Goal: Task Accomplishment & Management: Manage account settings

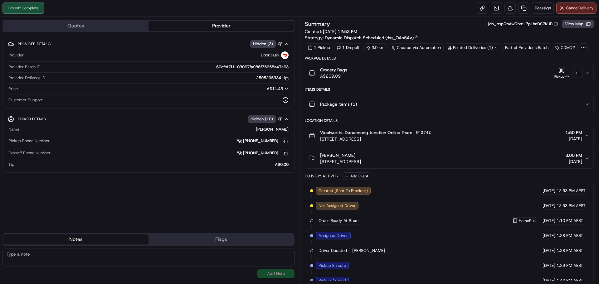
click at [582, 73] on div "Grocery Bags A$269.89 Pickup + 1" at bounding box center [447, 73] width 276 height 12
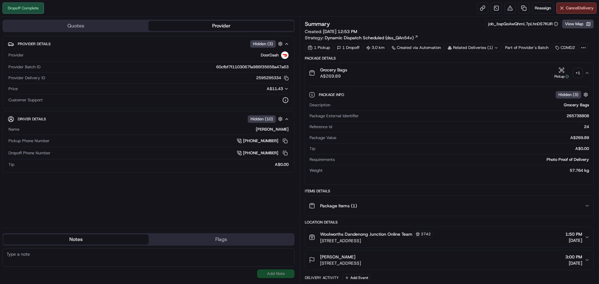
click at [576, 71] on div "+ 1" at bounding box center [578, 73] width 9 height 9
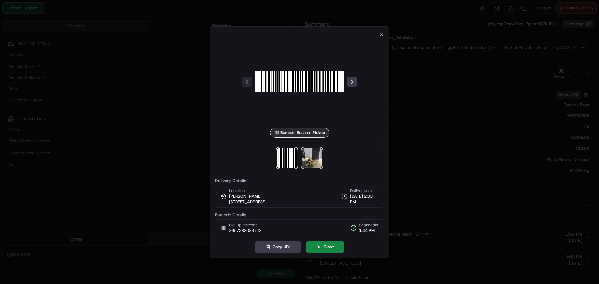
click at [310, 161] on img at bounding box center [312, 158] width 20 height 20
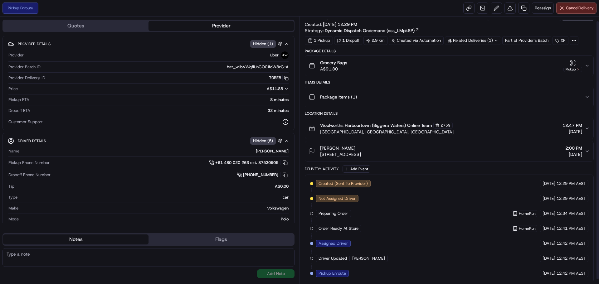
scroll to position [9, 0]
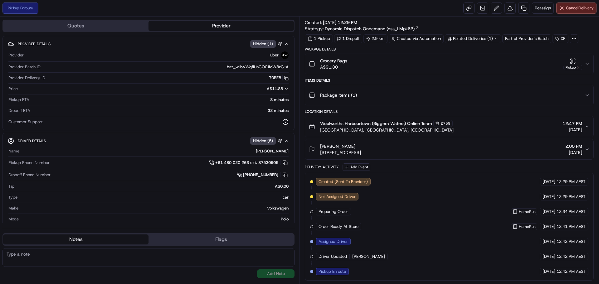
click at [414, 191] on div "Created (Sent To Provider) Uber 22/08/2025 12:29 PM AEST Not Assigned Driver Ub…" at bounding box center [449, 226] width 279 height 97
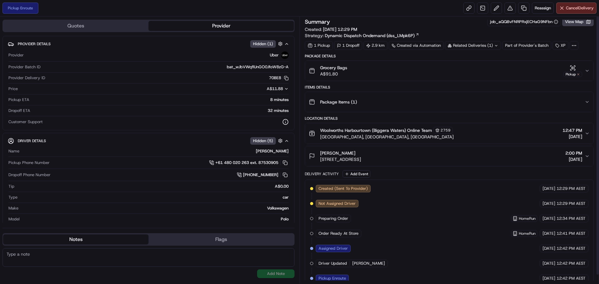
scroll to position [0, 0]
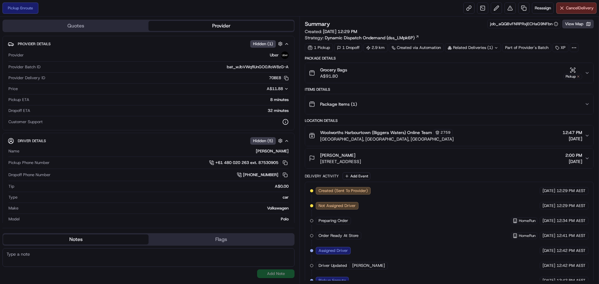
click at [574, 22] on button "View Map" at bounding box center [579, 24] width 32 height 9
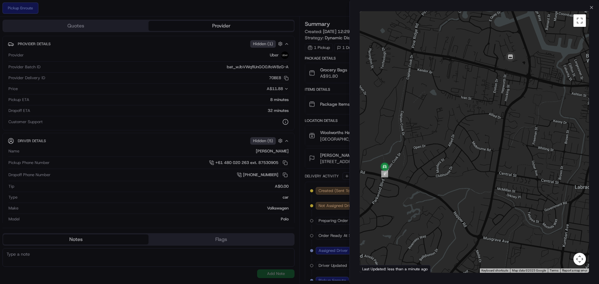
drag, startPoint x: 431, startPoint y: 150, endPoint x: 440, endPoint y: 161, distance: 14.1
click at [440, 161] on div at bounding box center [474, 142] width 229 height 262
click at [591, 7] on icon "button" at bounding box center [591, 7] width 5 height 5
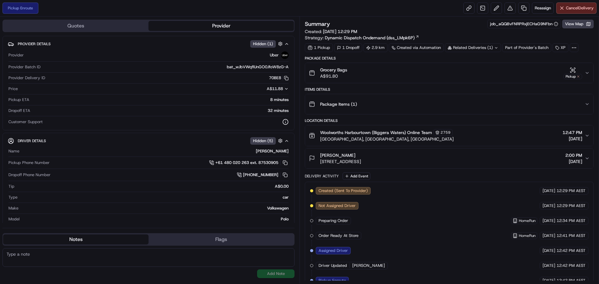
click at [403, 10] on div "Pickup Enroute Reassign Cancel Delivery" at bounding box center [299, 8] width 599 height 17
click at [582, 21] on button "View Map" at bounding box center [579, 24] width 32 height 9
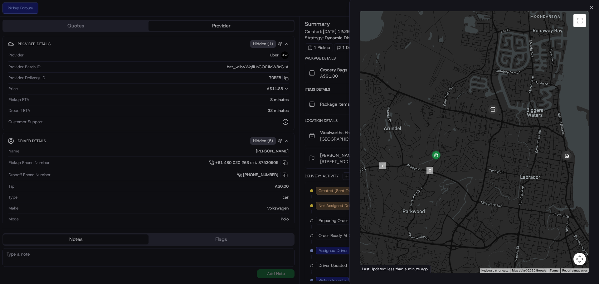
click at [589, 10] on div "Close ← Move left → Move right ↑ Move up ↓ Move down + Zoom in - Zoom out Home …" at bounding box center [475, 142] width 250 height 284
click at [590, 8] on icon "button" at bounding box center [591, 7] width 5 height 5
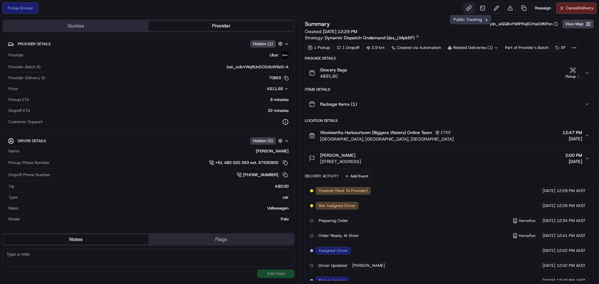
click at [469, 7] on link at bounding box center [469, 7] width 11 height 11
click at [357, 13] on div "Pickup Enroute Reassign Cancel Delivery" at bounding box center [299, 8] width 599 height 17
click at [573, 5] on button "Cancel Delivery" at bounding box center [577, 7] width 40 height 11
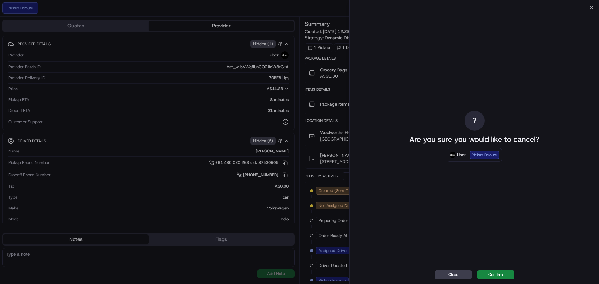
click at [499, 274] on button "Confirm" at bounding box center [495, 275] width 37 height 9
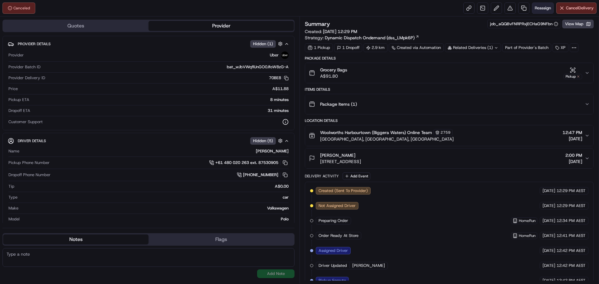
click at [546, 7] on span "Reassign" at bounding box center [543, 8] width 16 height 6
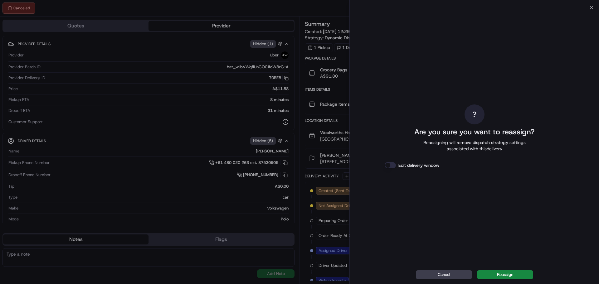
click at [390, 166] on button "Edit delivery window" at bounding box center [390, 165] width 11 height 6
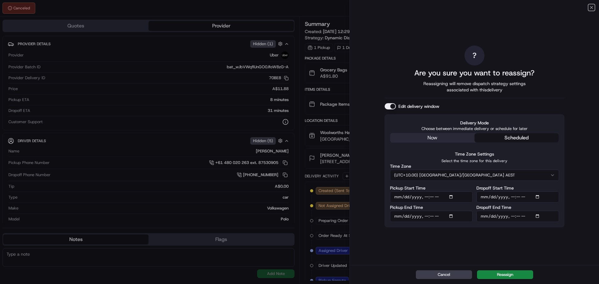
click at [592, 5] on icon "button" at bounding box center [591, 7] width 5 height 5
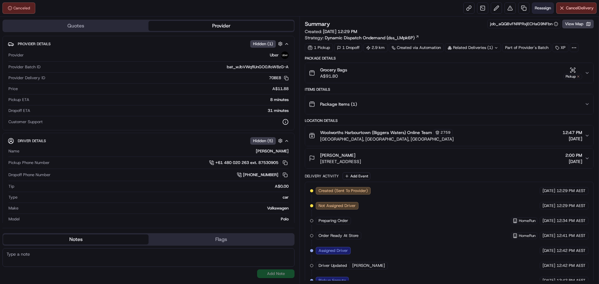
click at [543, 8] on span "Reassign" at bounding box center [543, 8] width 16 height 6
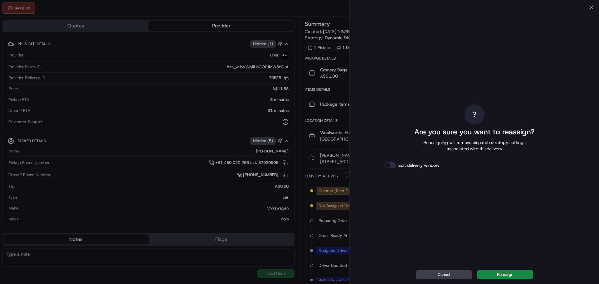
click at [505, 275] on button "Reassign" at bounding box center [505, 275] width 56 height 9
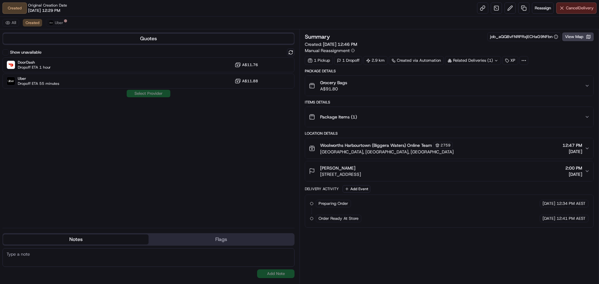
click at [576, 7] on span "Cancel Delivery" at bounding box center [580, 8] width 28 height 6
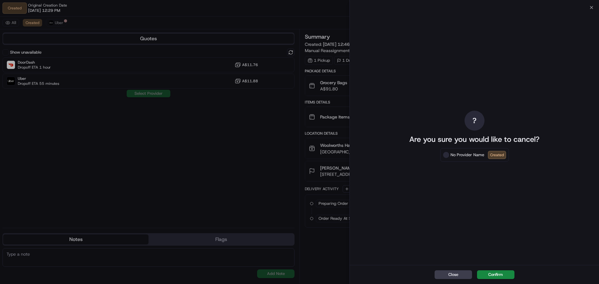
click at [491, 273] on button "Confirm" at bounding box center [495, 275] width 37 height 9
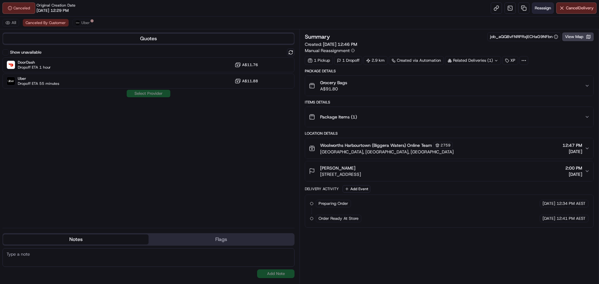
click at [543, 7] on span "Reassign" at bounding box center [543, 8] width 16 height 6
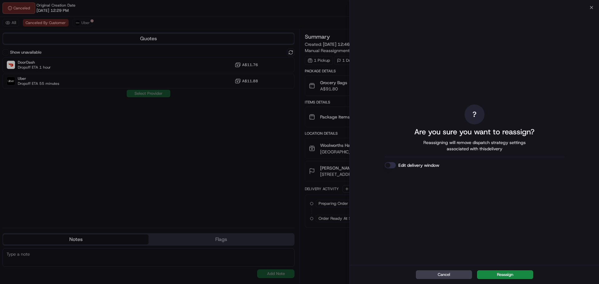
click at [396, 164] on div "Edit delivery window" at bounding box center [475, 165] width 180 height 6
click at [392, 164] on button "Edit delivery window" at bounding box center [390, 165] width 11 height 6
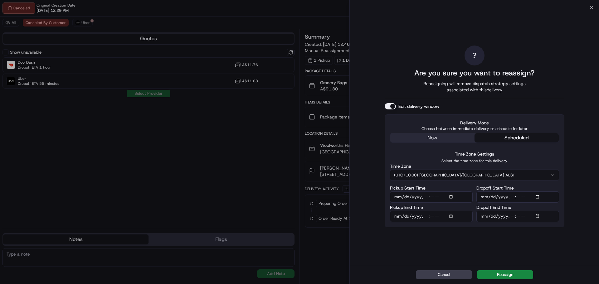
click at [452, 175] on button "(UTC+10.00) Australia/Sydney AEST" at bounding box center [474, 175] width 169 height 11
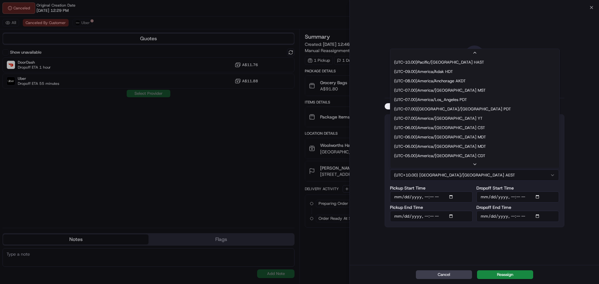
scroll to position [197, 0]
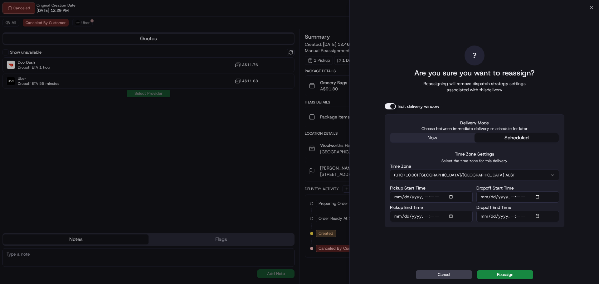
click at [452, 195] on input "Pickup Start Time" at bounding box center [431, 197] width 83 height 11
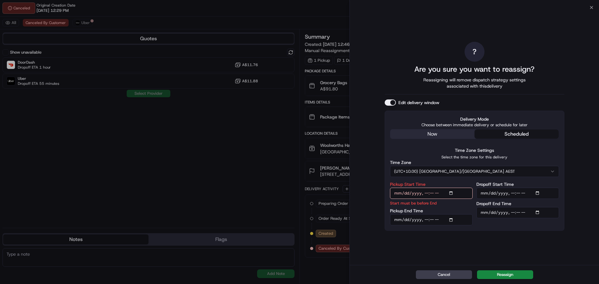
type input "2025-08-22T15:00"
click at [566, 207] on div "? Are you sure you want to reassign? Reassigning will remove dispatch strategy …" at bounding box center [474, 136] width 249 height 258
click at [540, 193] on input "Dropoff Start Time" at bounding box center [518, 193] width 83 height 11
type input "2025-08-22T15:15"
click at [539, 219] on input "Dropoff End Time" at bounding box center [518, 219] width 83 height 11
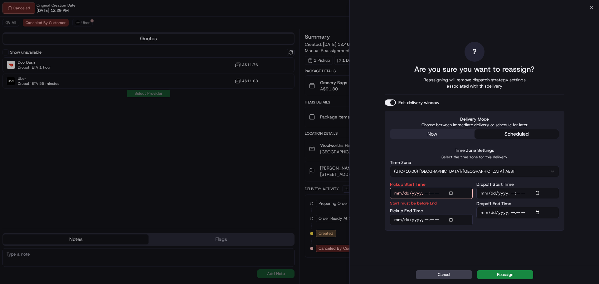
type input "2025-08-22T15:45"
click at [576, 254] on div "? Are you sure you want to reassign? Reassigning will remove dispatch strategy …" at bounding box center [474, 136] width 249 height 258
click at [522, 272] on button "Reassign" at bounding box center [505, 275] width 56 height 9
click at [495, 238] on div "? Are you sure you want to reassign? Reassigning will remove dispatch strategy …" at bounding box center [475, 136] width 180 height 255
click at [432, 188] on input "Pickup Start Time" at bounding box center [431, 193] width 83 height 11
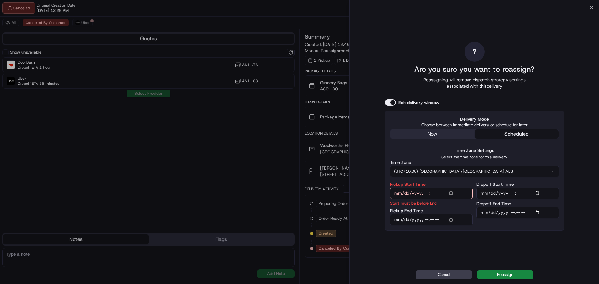
click at [453, 192] on input "Pickup Start Time" at bounding box center [431, 193] width 83 height 11
type input "2025-08-22T15:00"
drag, startPoint x: 526, startPoint y: 254, endPoint x: 526, endPoint y: 249, distance: 4.1
click at [526, 249] on div "? Are you sure you want to reassign? Reassigning will remove dispatch strategy …" at bounding box center [475, 136] width 180 height 255
click at [503, 274] on button "Reassign" at bounding box center [505, 275] width 56 height 9
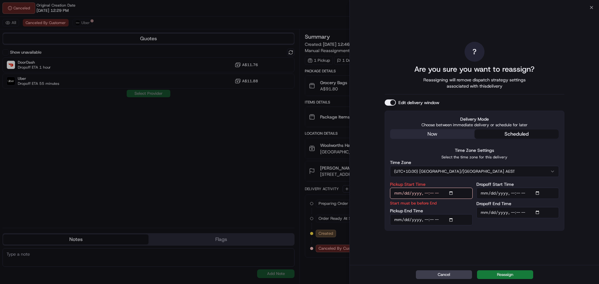
click at [505, 274] on button "Reassign" at bounding box center [505, 275] width 56 height 9
click at [515, 274] on button "Reassign" at bounding box center [505, 275] width 56 height 9
click at [497, 257] on div "? Are you sure you want to reassign? Reassigning will remove dispatch strategy …" at bounding box center [475, 136] width 180 height 255
click at [453, 219] on input "Pickup End Time" at bounding box center [431, 219] width 83 height 11
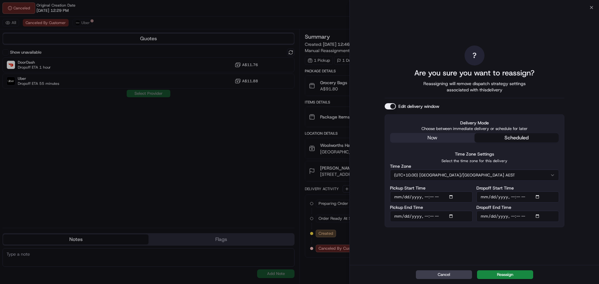
type input "2025-08-22T15:10"
click at [503, 248] on div "? Are you sure you want to reassign? Reassigning will remove dispatch strategy …" at bounding box center [475, 136] width 180 height 255
click at [513, 273] on button "Reassign" at bounding box center [505, 275] width 56 height 9
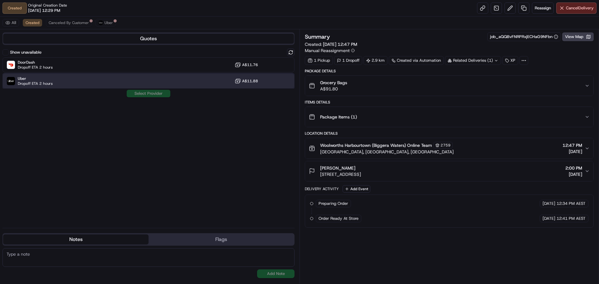
click at [54, 81] on div "Uber Dropoff ETA 2 hours A$11.88" at bounding box center [148, 81] width 292 height 15
click at [144, 93] on button "Assign Provider" at bounding box center [148, 93] width 44 height 7
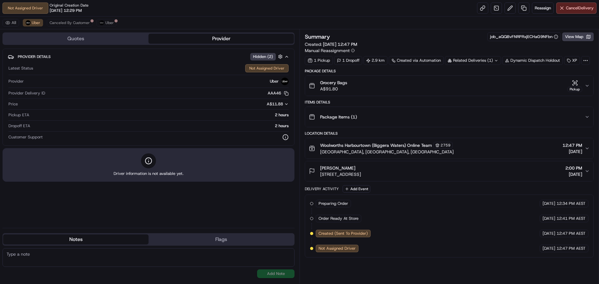
click at [328, 8] on div "Not Assigned Driver Original Creation Date 08/22/2025 12:29 PM Reassign Cancel …" at bounding box center [299, 8] width 599 height 17
click at [237, 12] on div "Not Assigned Driver Original Creation Date 08/22/2025 12:29 PM Reassign Cancel …" at bounding box center [299, 8] width 599 height 17
click at [469, 58] on div "Related Deliveries (1)" at bounding box center [473, 60] width 56 height 9
click at [470, 60] on div "Related Deliveries (1)" at bounding box center [473, 60] width 56 height 9
click at [444, 173] on div "Alicia Baltra-Ulloa 19 Imperial Pde, U 412, Labrador, QLD 4215, AU 2:00 PM 22/0…" at bounding box center [447, 171] width 276 height 12
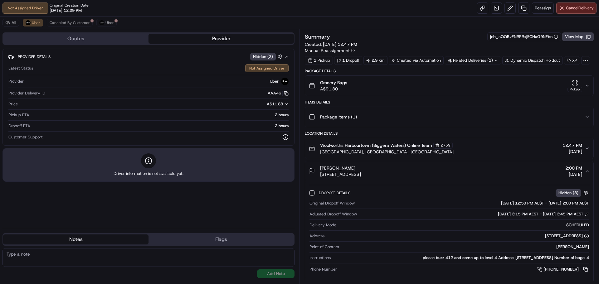
click at [443, 173] on div "Alicia Baltra-Ulloa 19 Imperial Pde, U 412, Labrador, QLD 4215, AU 2:00 PM 22/0…" at bounding box center [447, 171] width 276 height 12
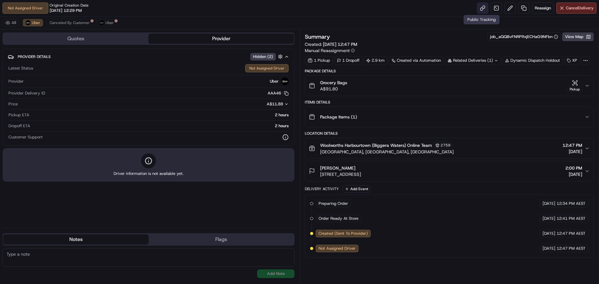
click at [484, 8] on link at bounding box center [482, 7] width 11 height 11
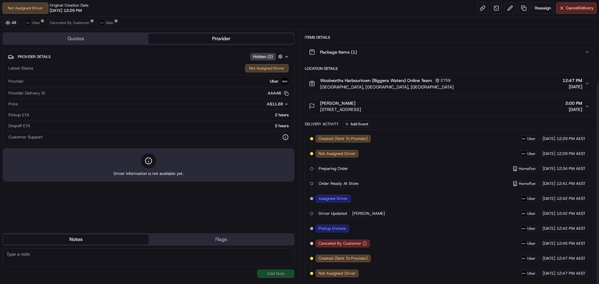
scroll to position [67, 0]
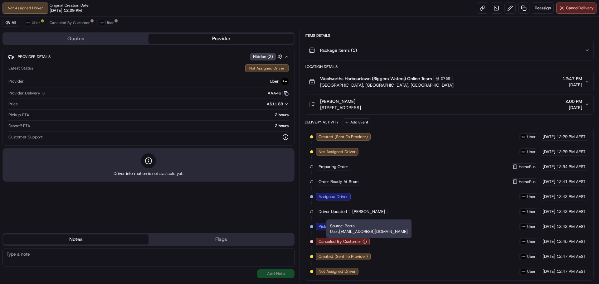
click at [364, 241] on icon "button" at bounding box center [365, 242] width 4 height 4
click at [112, 235] on div "Notes Flags" at bounding box center [148, 240] width 292 height 12
click at [112, 237] on button "Notes" at bounding box center [75, 240] width 145 height 10
click at [201, 238] on button "Flags" at bounding box center [221, 240] width 145 height 10
click at [129, 241] on button "Notes" at bounding box center [75, 240] width 145 height 10
